Goal: Task Accomplishment & Management: Manage account settings

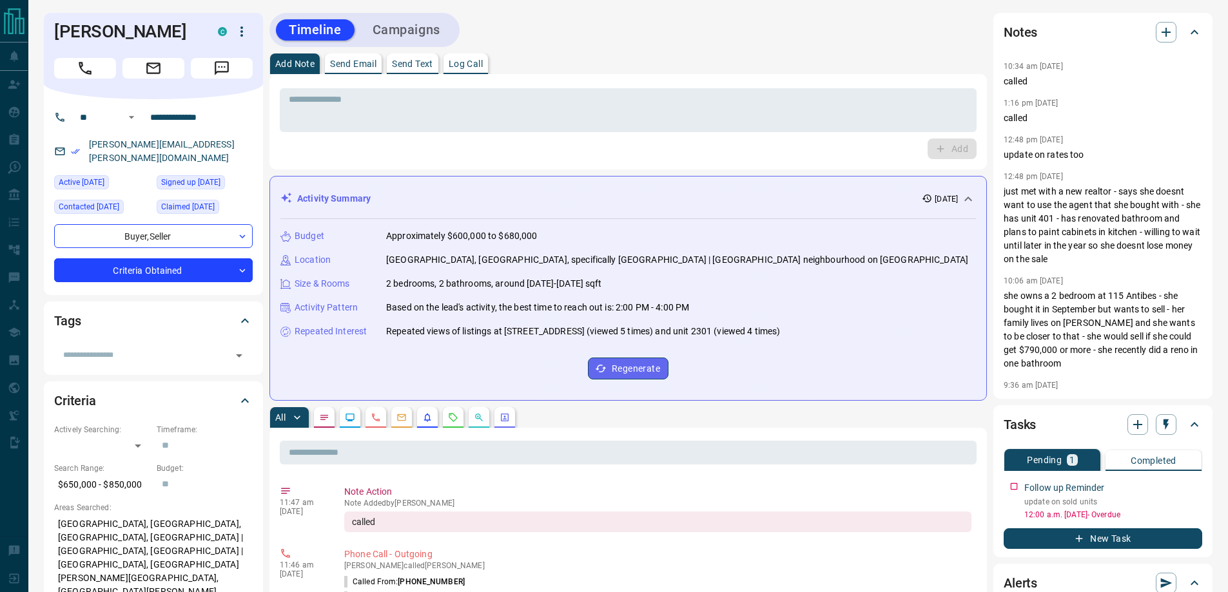
scroll to position [546, 0]
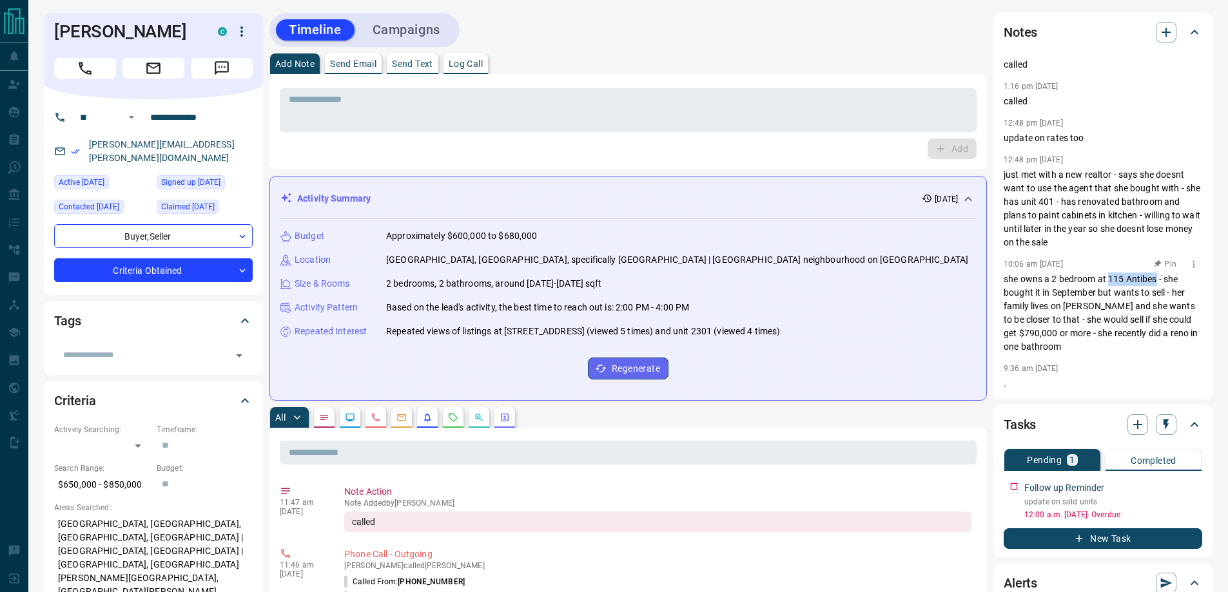
drag, startPoint x: 1110, startPoint y: 278, endPoint x: 1158, endPoint y: 278, distance: 48.3
click at [1158, 278] on p "she owns a 2 bedroom at 115 Antibes - she bought it in September but wants to s…" at bounding box center [1103, 313] width 199 height 81
copy p "115 Antibes"
click at [91, 68] on icon "Call" at bounding box center [85, 68] width 17 height 17
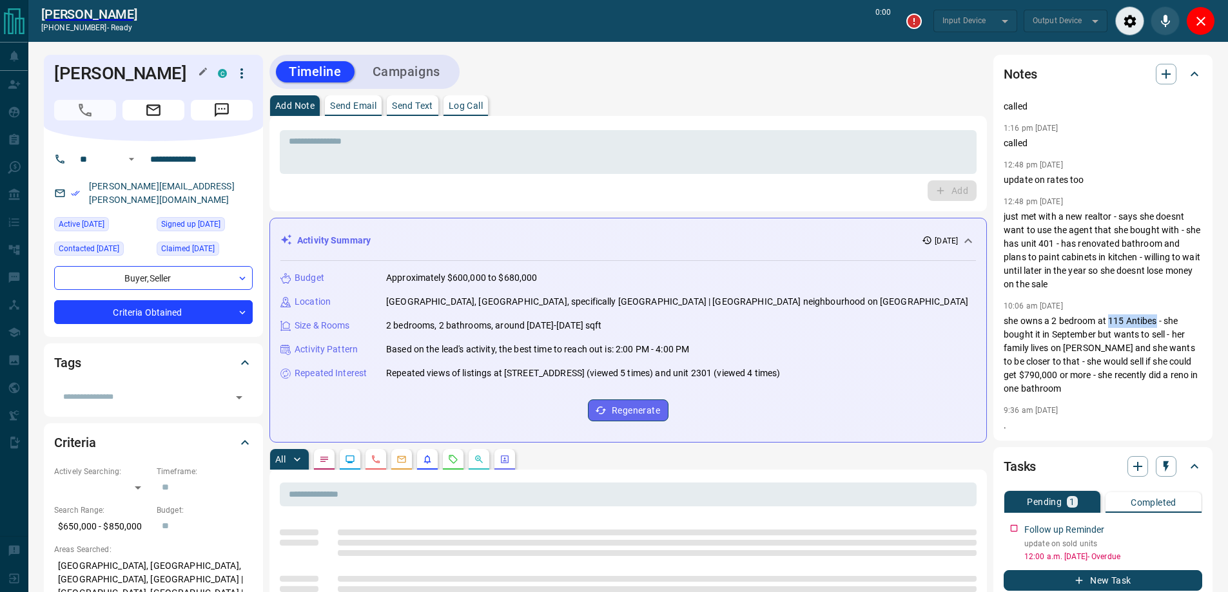
type input "*******"
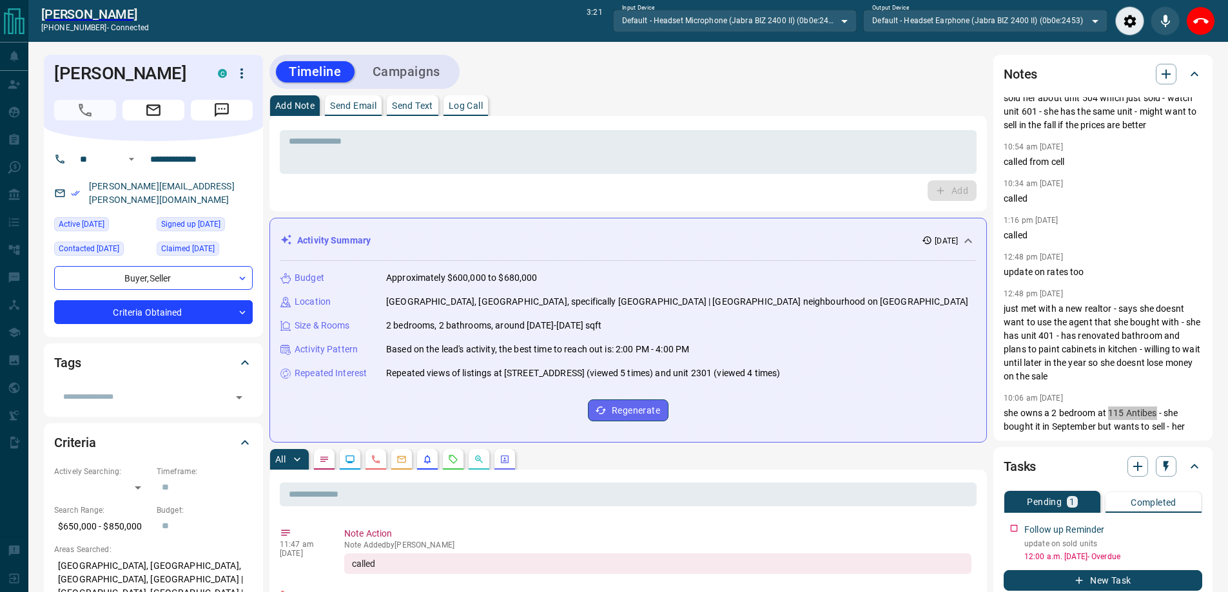
scroll to position [451, 0]
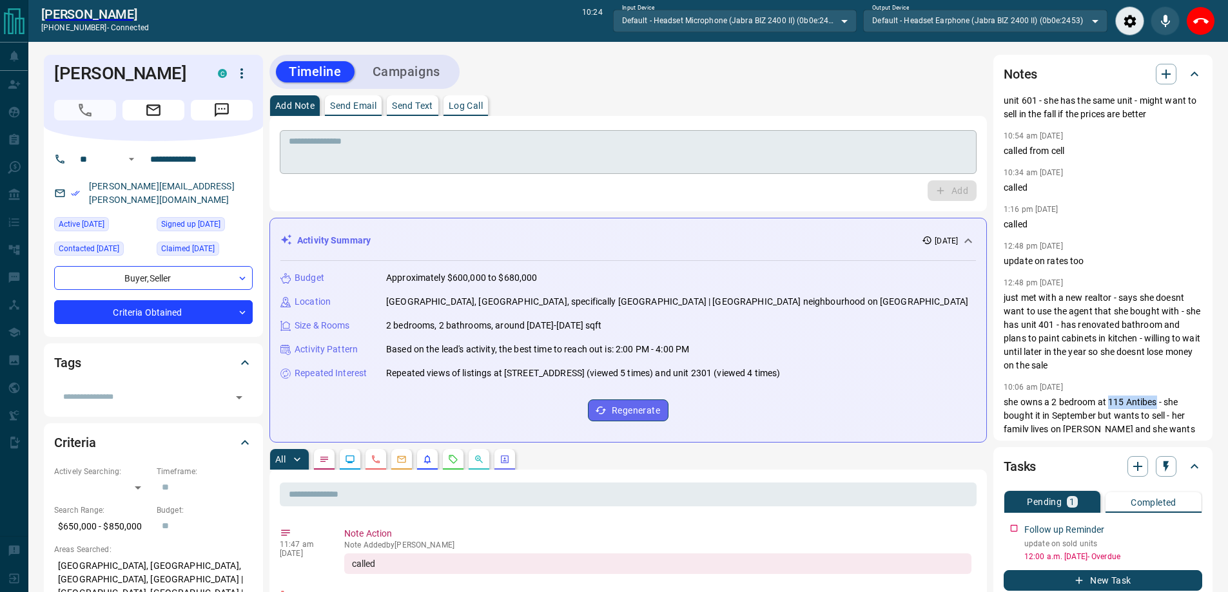
click at [390, 161] on textarea at bounding box center [628, 152] width 679 height 33
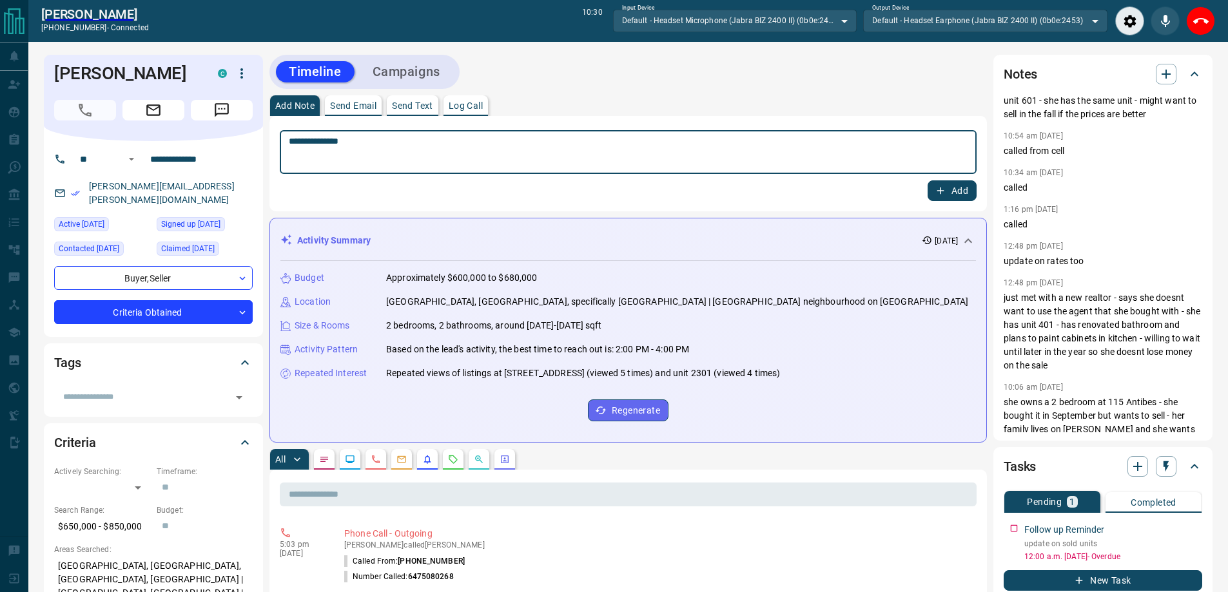
paste textarea "**********"
type textarea "**********"
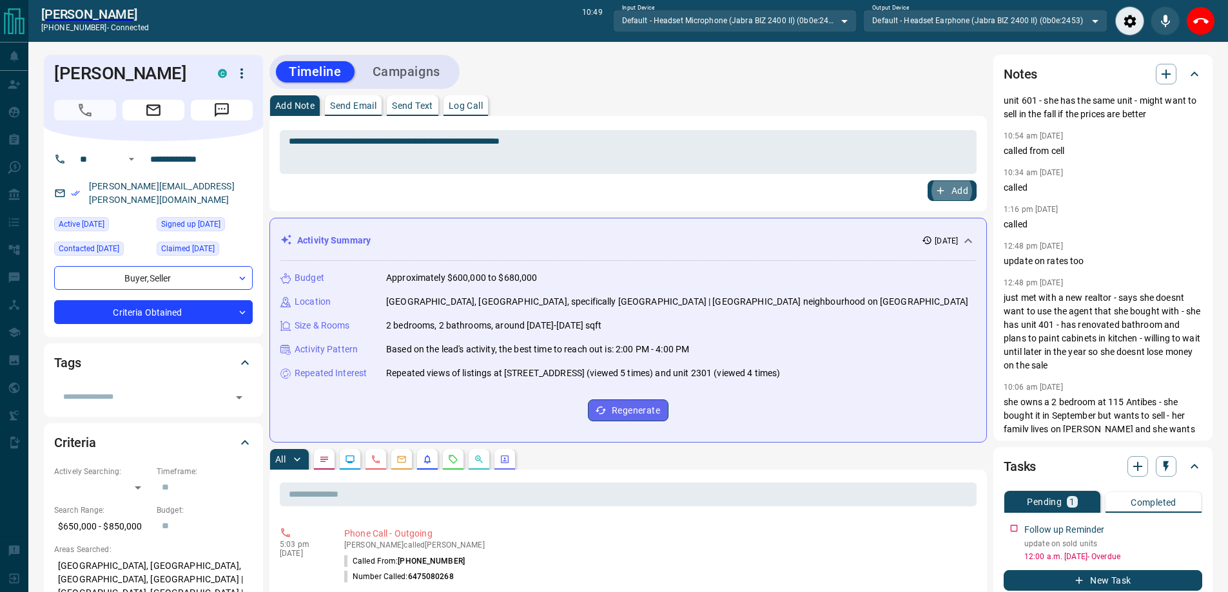
click at [928, 181] on button "Add" at bounding box center [952, 191] width 49 height 21
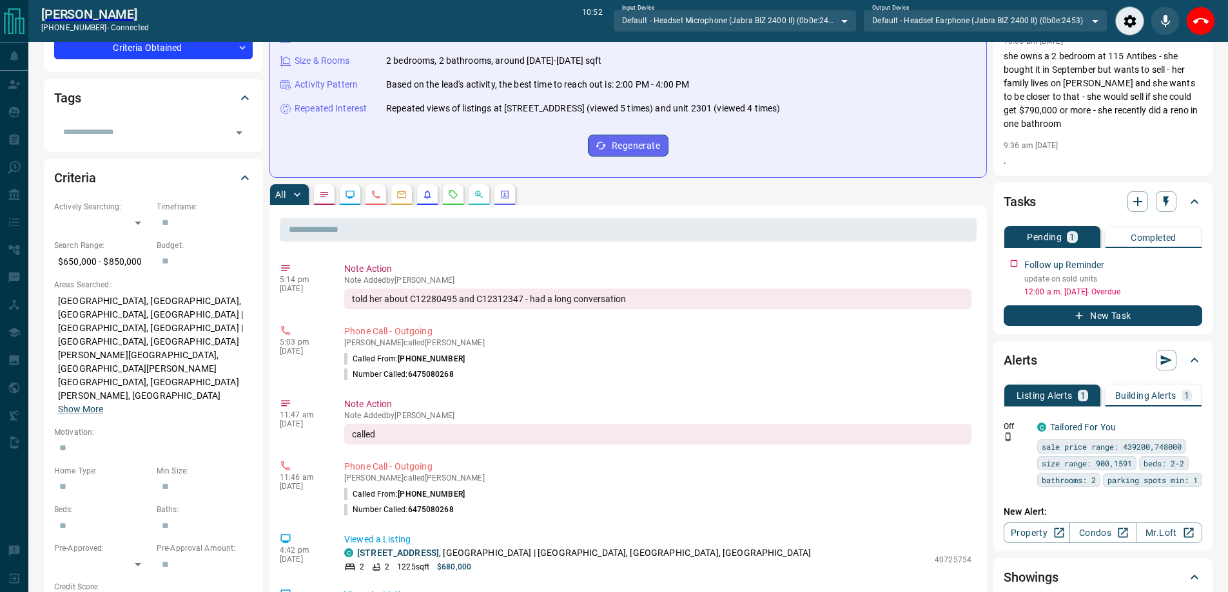
scroll to position [322, 0]
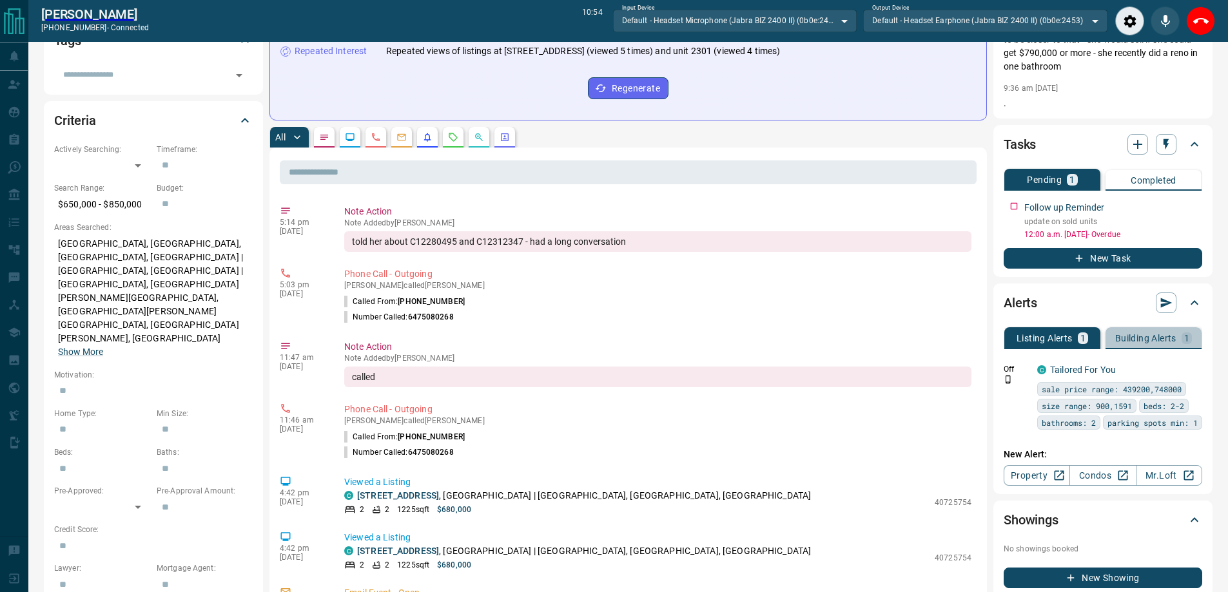
click at [1133, 342] on p "Building Alerts" at bounding box center [1145, 338] width 61 height 9
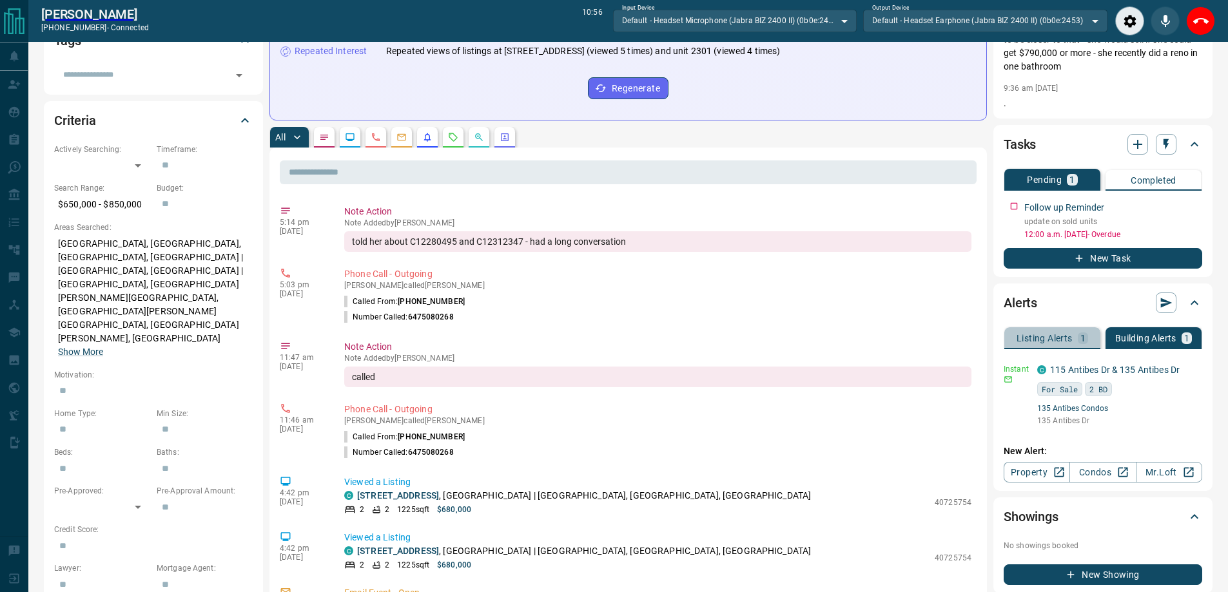
click at [1034, 340] on p "Listing Alerts" at bounding box center [1045, 338] width 56 height 9
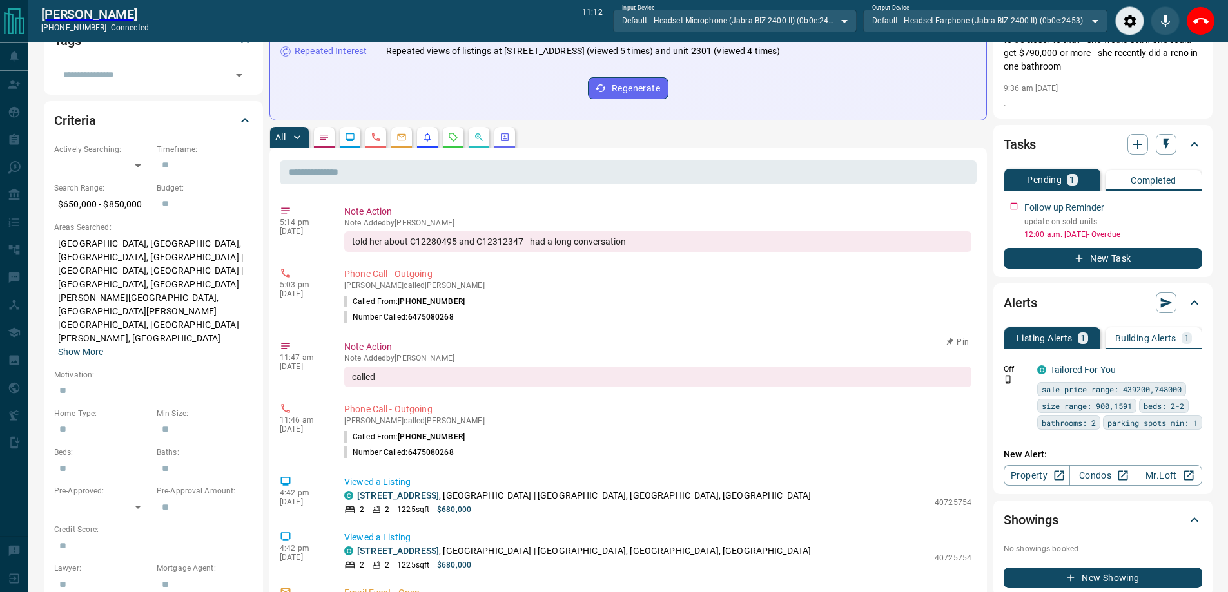
scroll to position [0, 0]
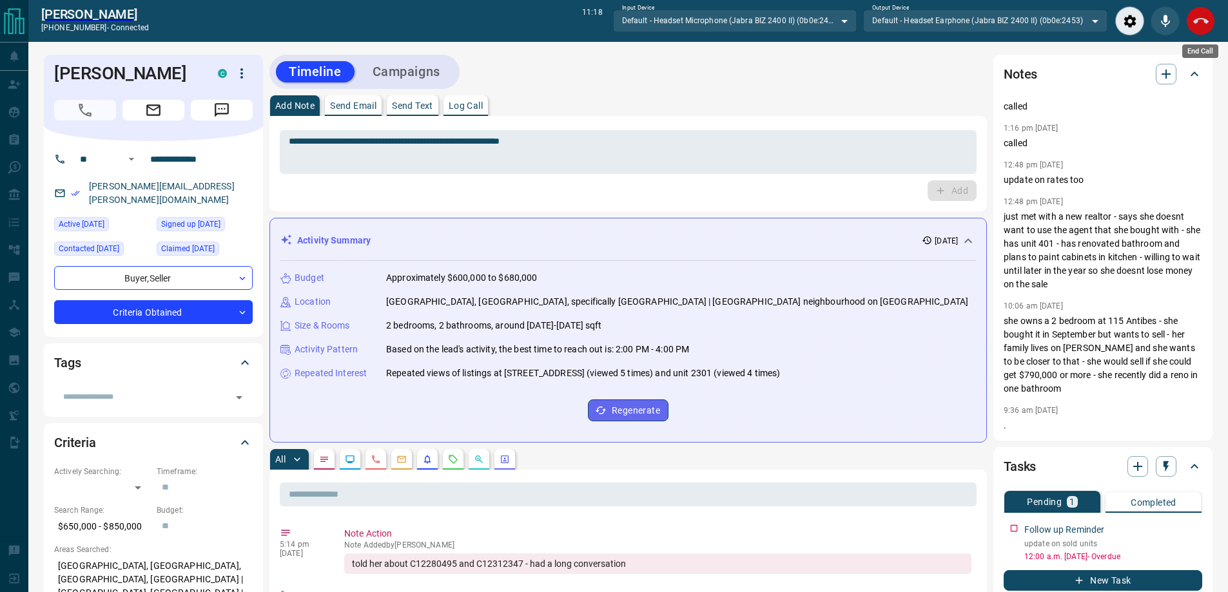
click at [1202, 28] on icon "End Call" at bounding box center [1200, 21] width 15 height 15
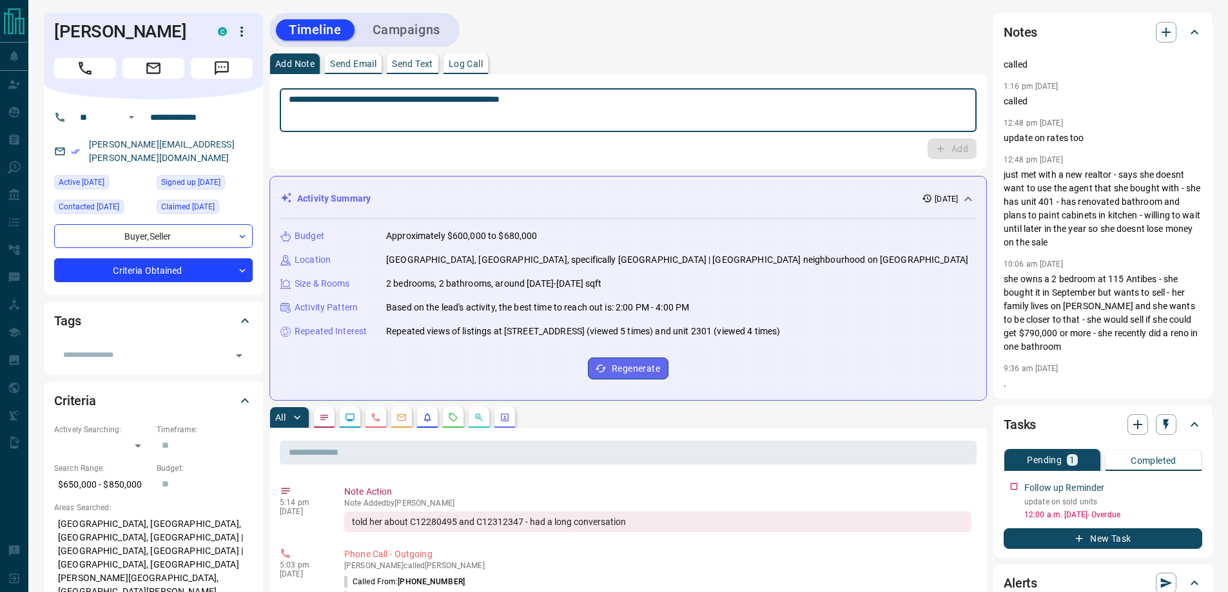
click at [342, 108] on textarea "**********" at bounding box center [628, 110] width 679 height 33
click at [1189, 489] on icon "button" at bounding box center [1194, 485] width 10 height 10
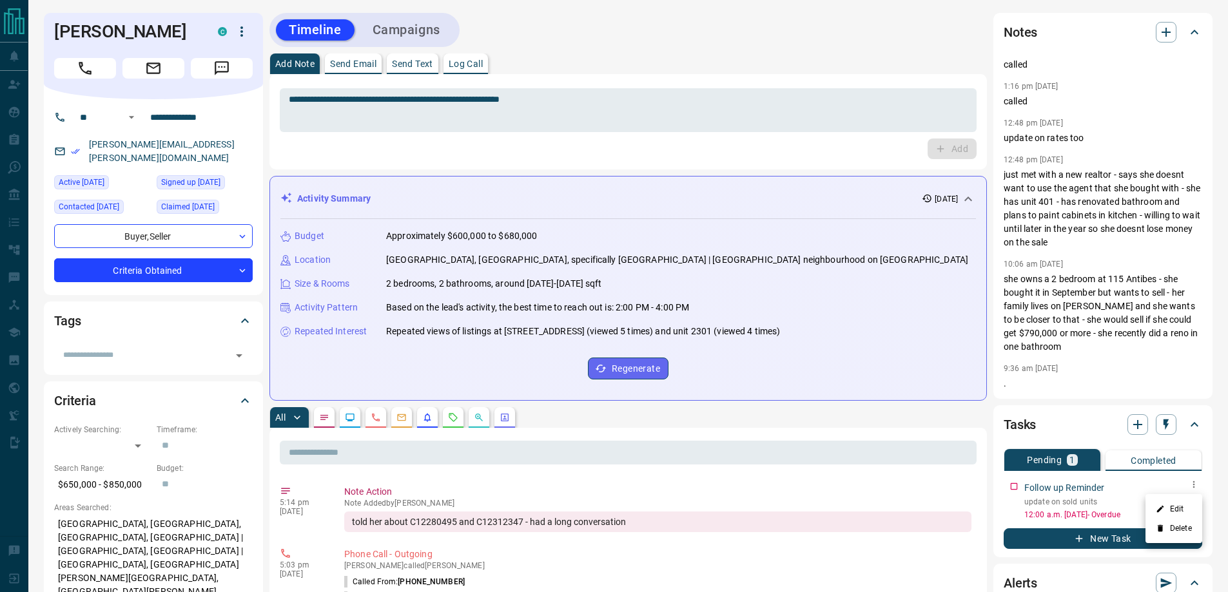
click at [1177, 498] on ul "Edit Delete" at bounding box center [1174, 518] width 57 height 49
click at [1173, 508] on li "Edit" at bounding box center [1174, 509] width 57 height 19
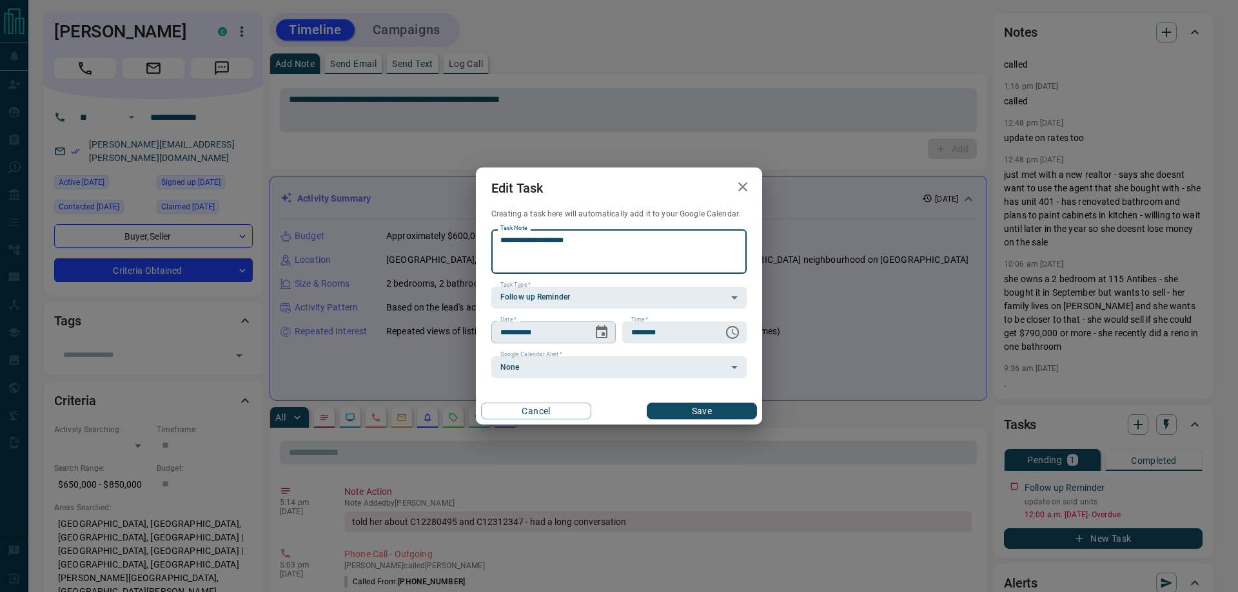
click at [603, 330] on icon "Choose date, selected date is Sep 16, 2025" at bounding box center [602, 332] width 12 height 13
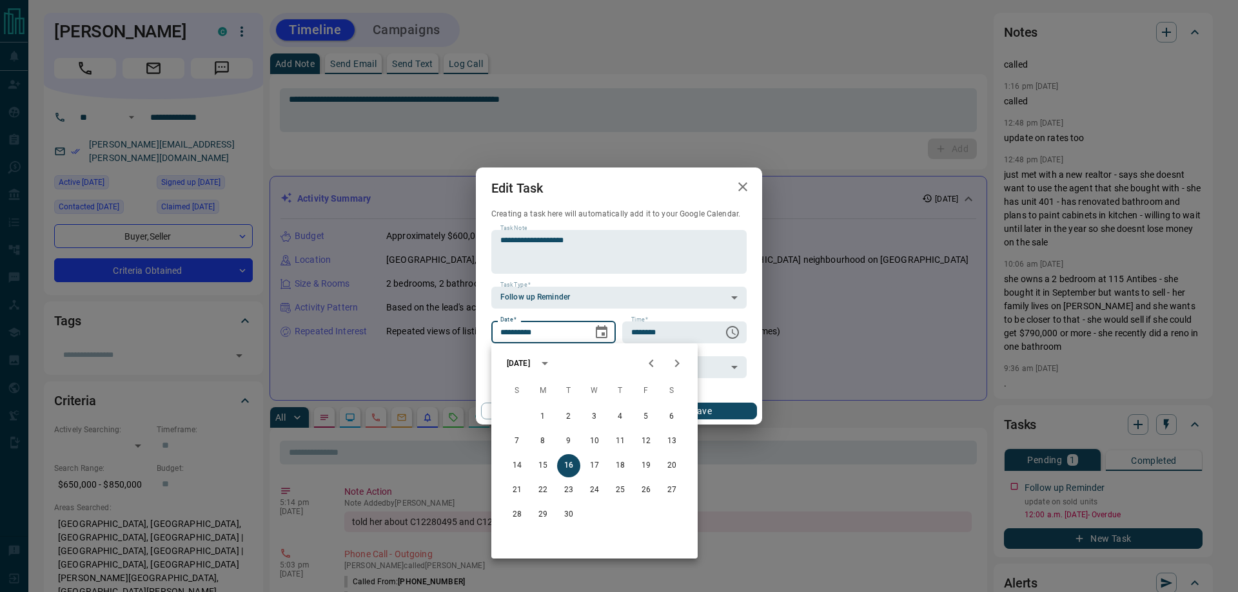
click at [676, 361] on icon "Next month" at bounding box center [677, 364] width 5 height 8
click at [676, 367] on icon "Next month" at bounding box center [677, 364] width 5 height 8
click at [568, 413] on button "2" at bounding box center [568, 416] width 23 height 23
type input "**********"
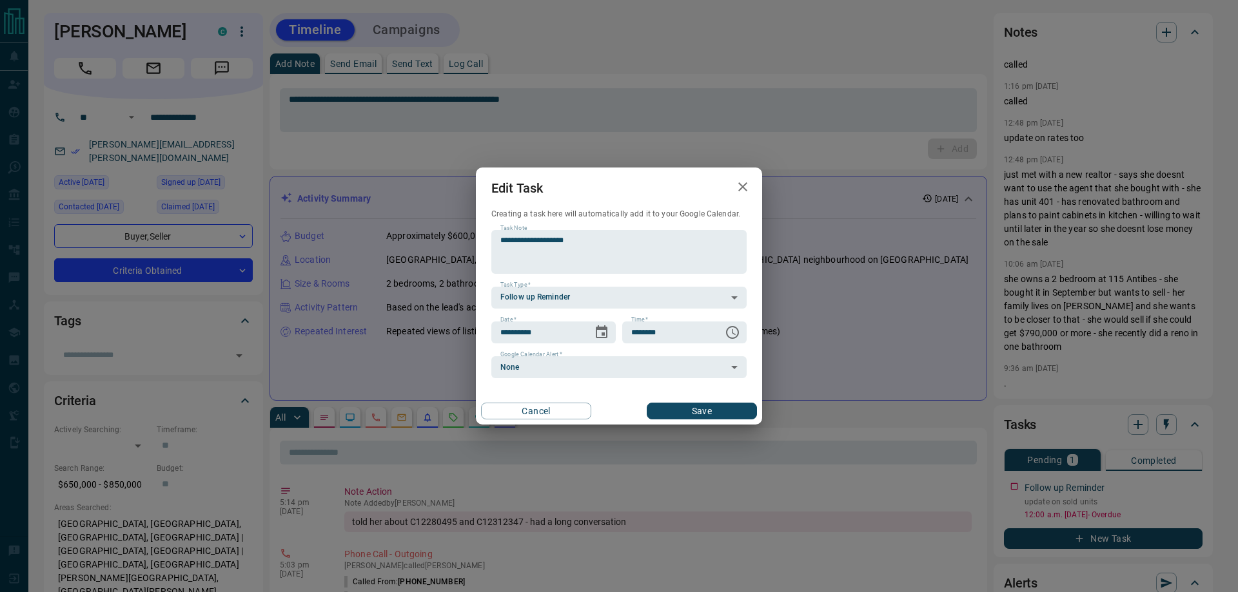
click at [676, 409] on button "Save" at bounding box center [702, 411] width 110 height 17
